Goal: Find specific page/section

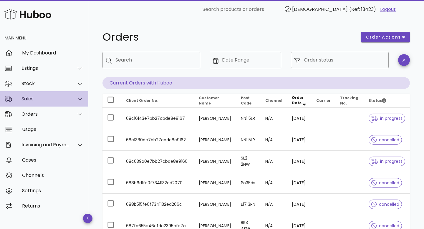
click at [59, 100] on div "Sales" at bounding box center [46, 99] width 48 height 6
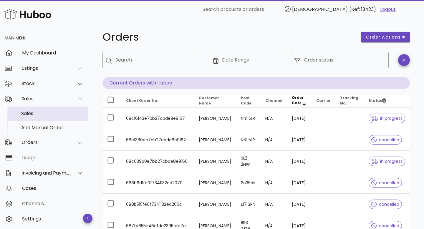
click at [57, 114] on div "Sales" at bounding box center [52, 114] width 62 height 6
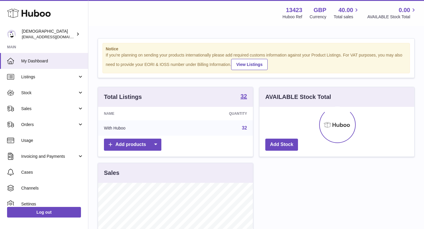
scroll to position [92, 155]
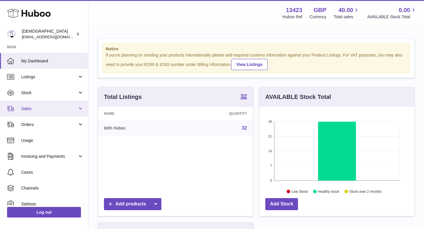
click at [54, 110] on span "Sales" at bounding box center [49, 109] width 56 height 6
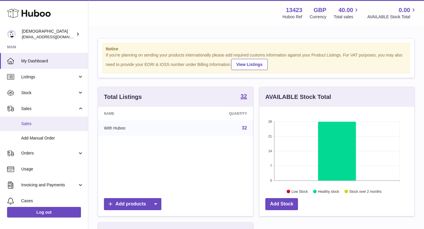
click at [53, 121] on link "Sales" at bounding box center [44, 124] width 88 height 14
